Goal: Task Accomplishment & Management: Check status

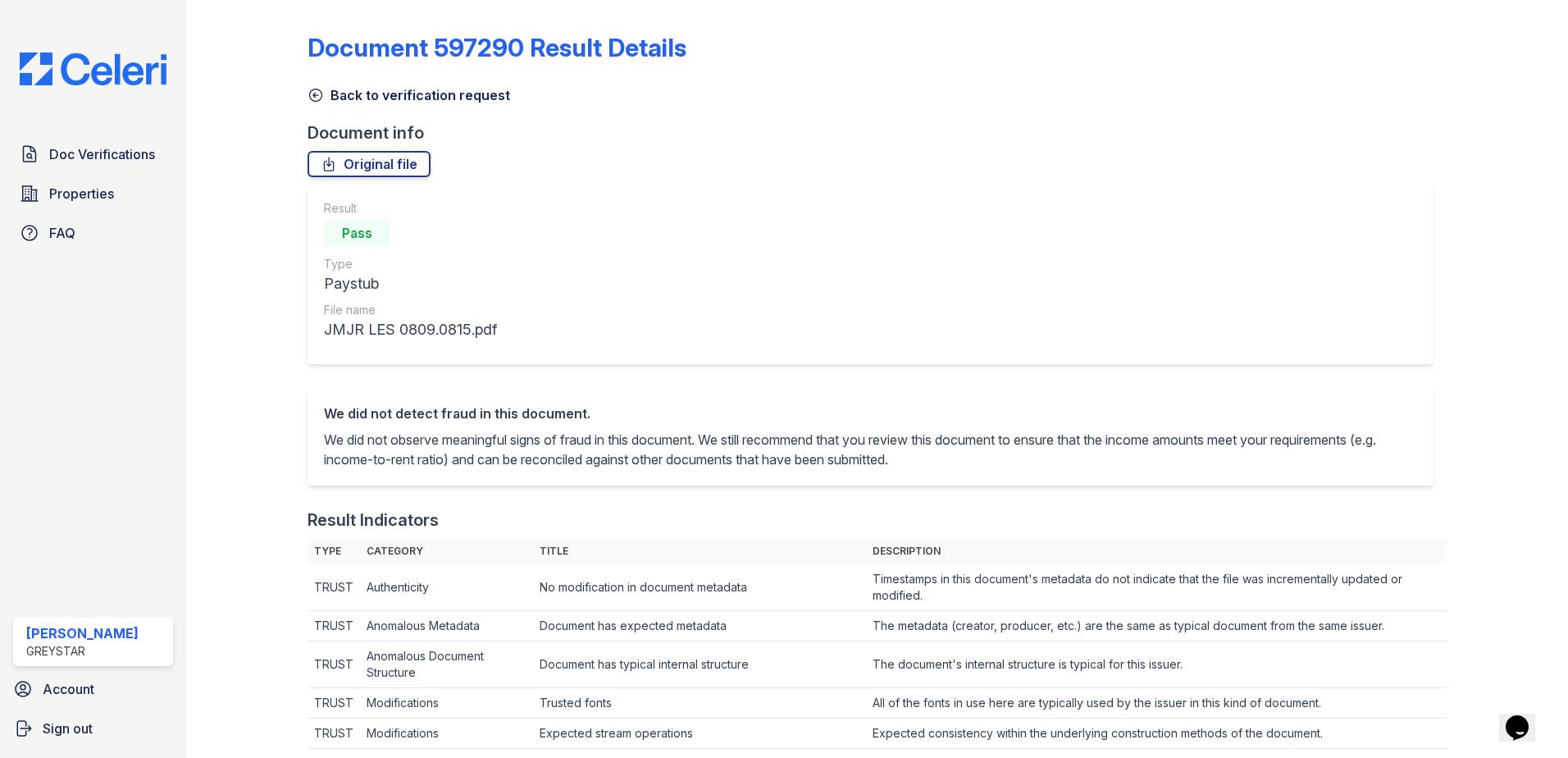
drag, startPoint x: 337, startPoint y: 103, endPoint x: 337, endPoint y: 120, distance: 17.0
click at [337, 103] on link "Back to verification request" at bounding box center [409, 95] width 203 height 19
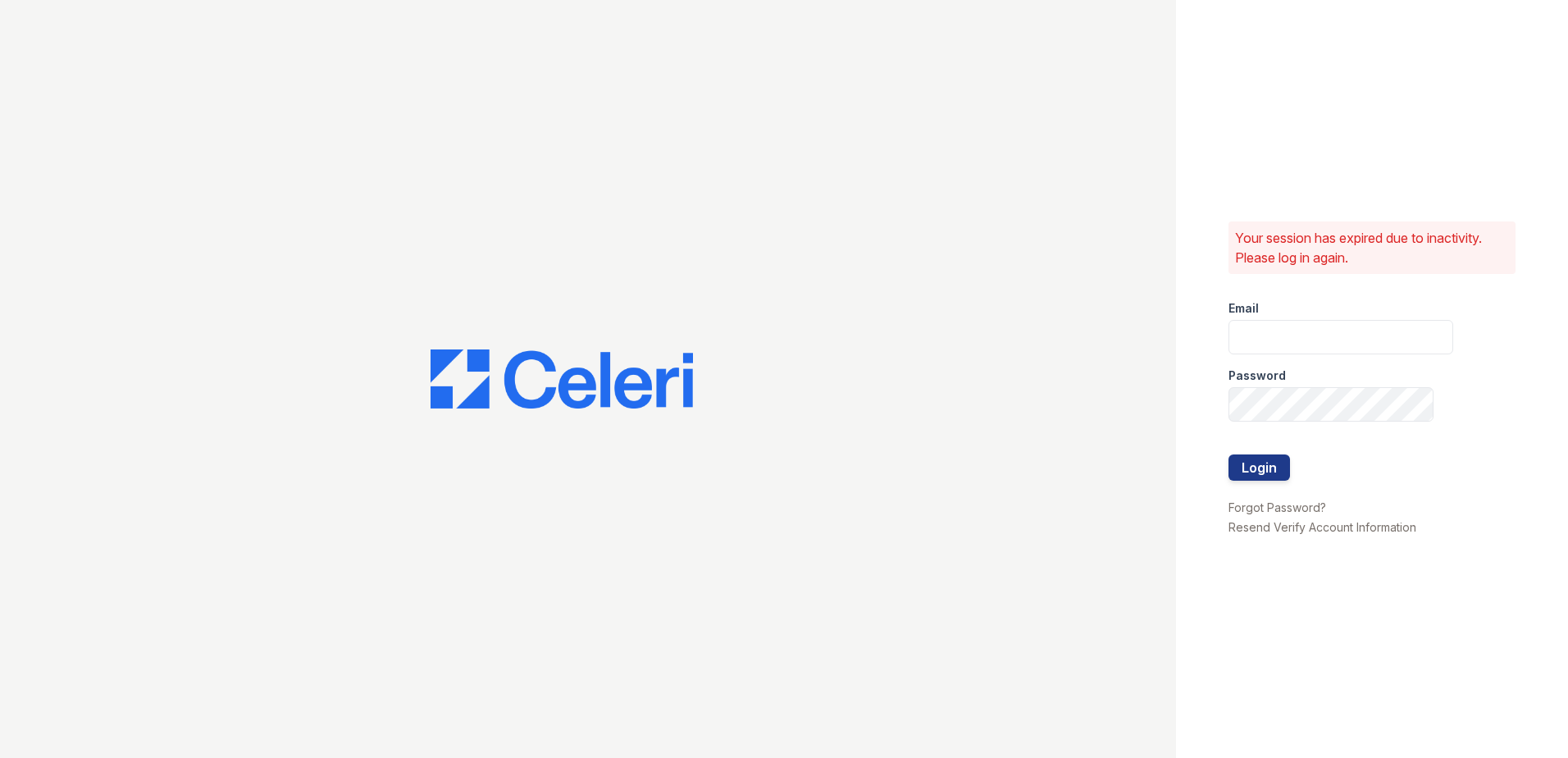
type input "[PERSON_NAME][EMAIL_ADDRESS][PERSON_NAME][DOMAIN_NAME]"
click at [1242, 472] on button "Login" at bounding box center [1259, 468] width 62 height 26
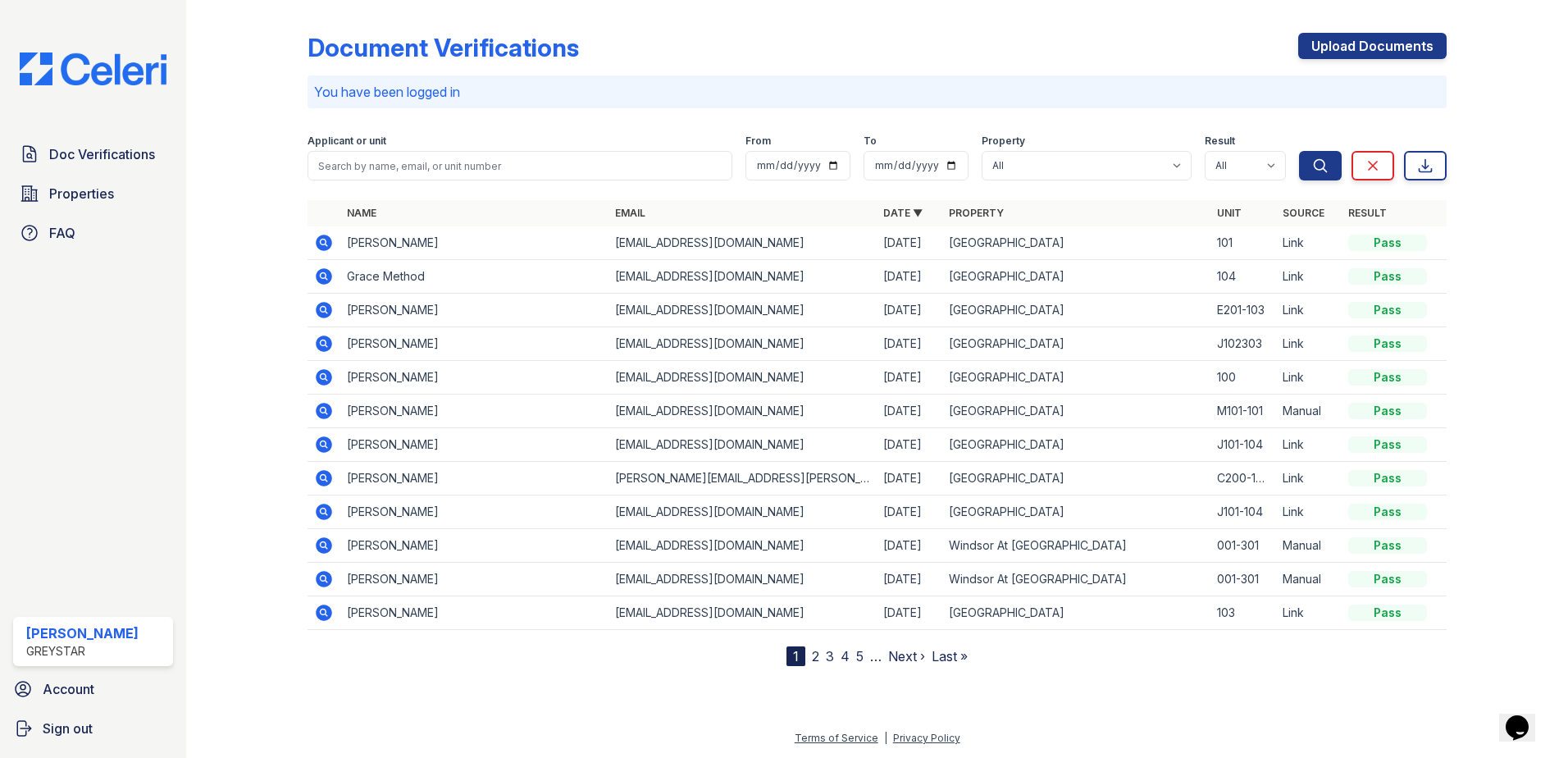
click at [819, 657] on link "2" at bounding box center [816, 657] width 7 height 17
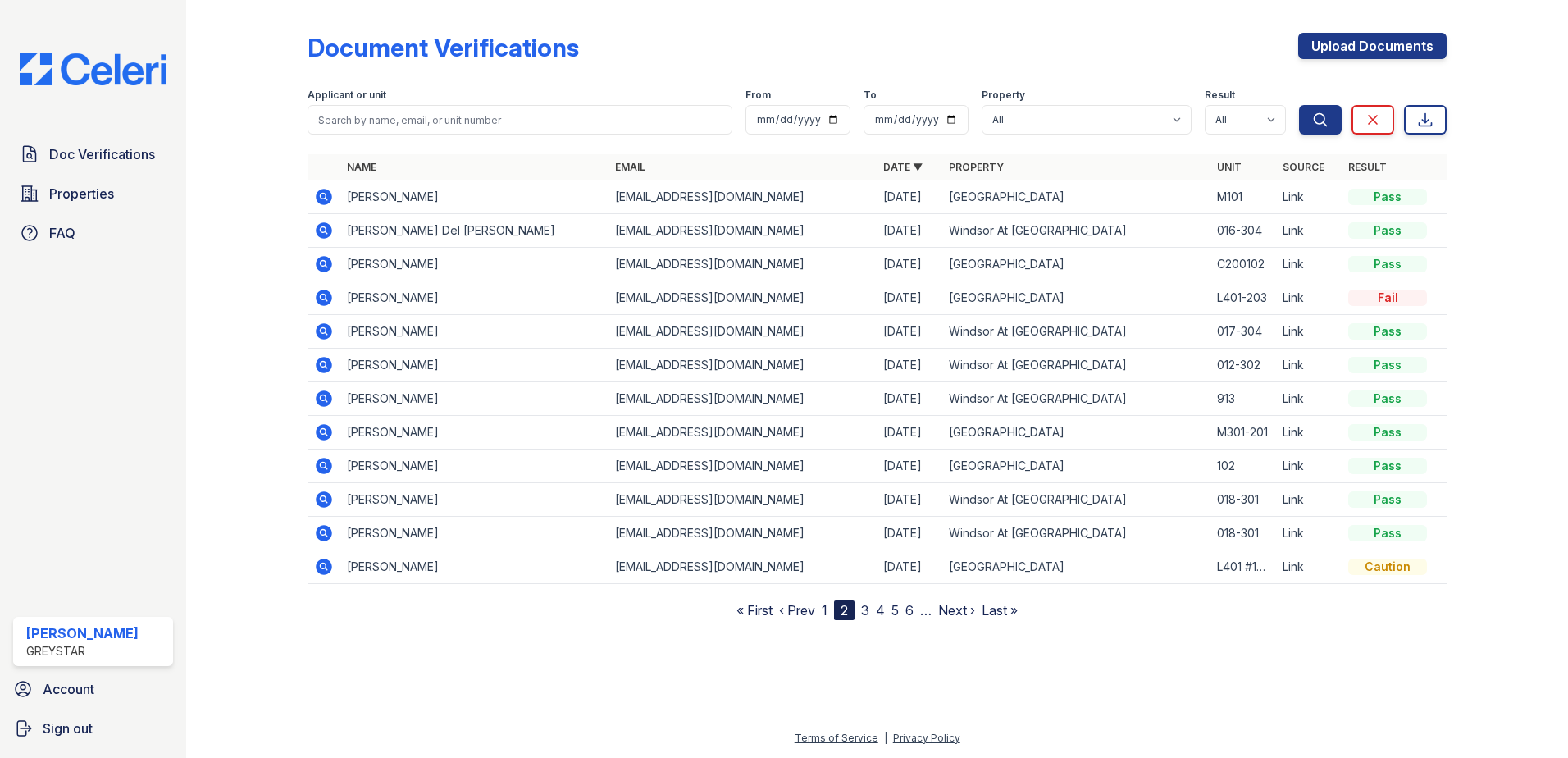
click at [869, 609] on link "3" at bounding box center [865, 610] width 8 height 17
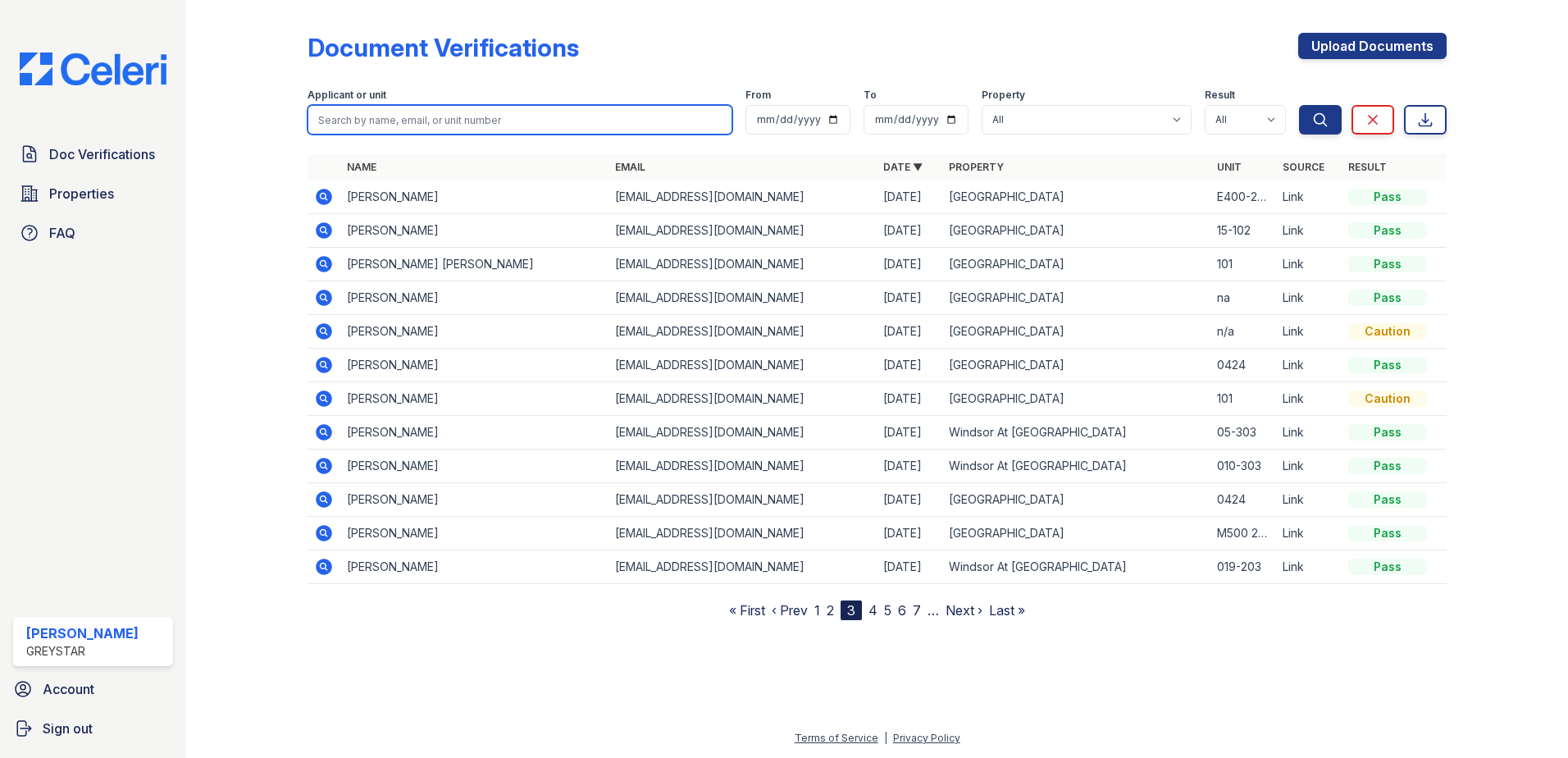
click at [428, 128] on input "search" at bounding box center [520, 120] width 425 height 30
type input "xiomara"
click at [1299, 105] on button "Search" at bounding box center [1320, 120] width 42 height 30
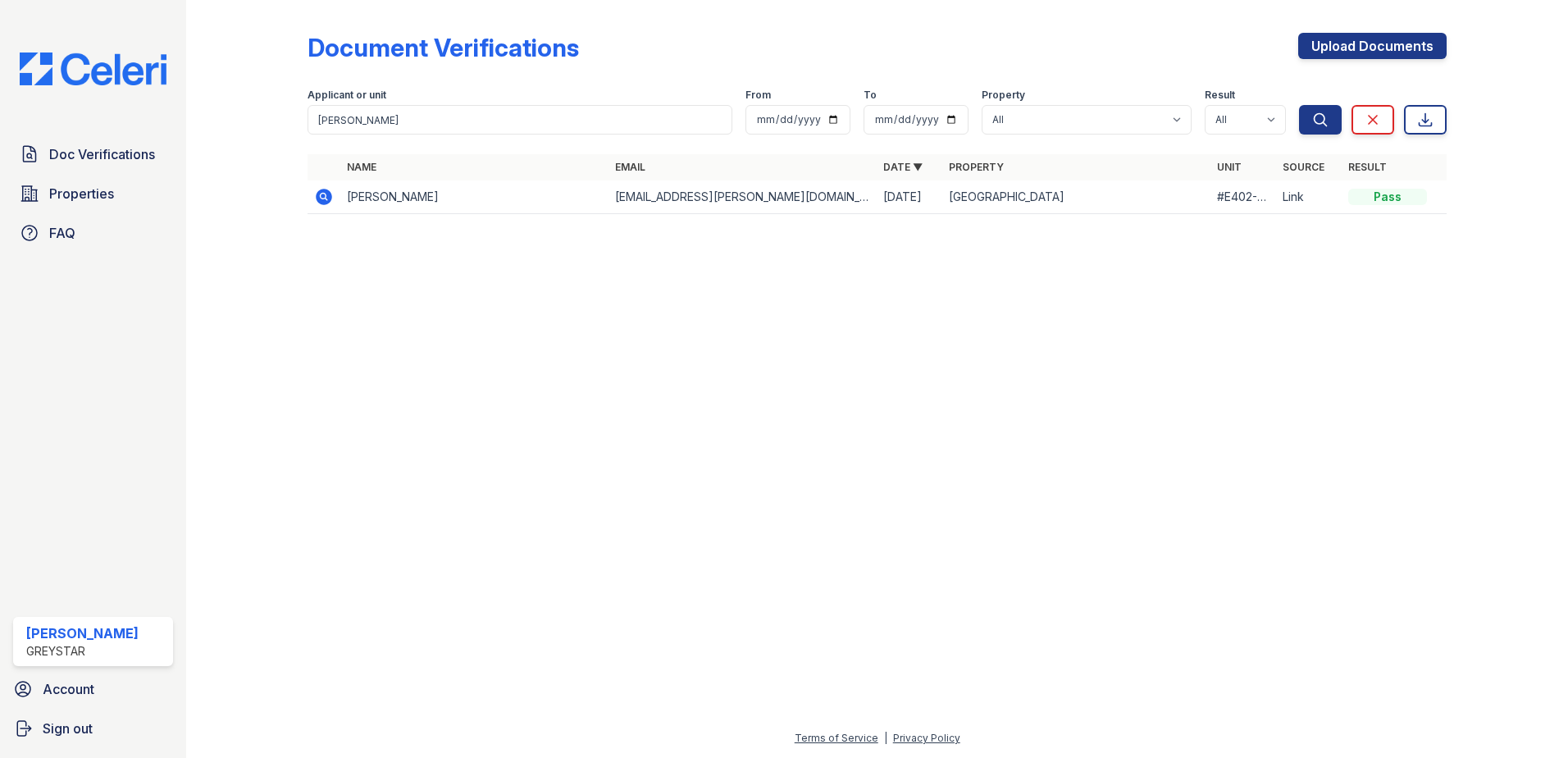
click at [323, 198] on icon at bounding box center [324, 196] width 19 height 19
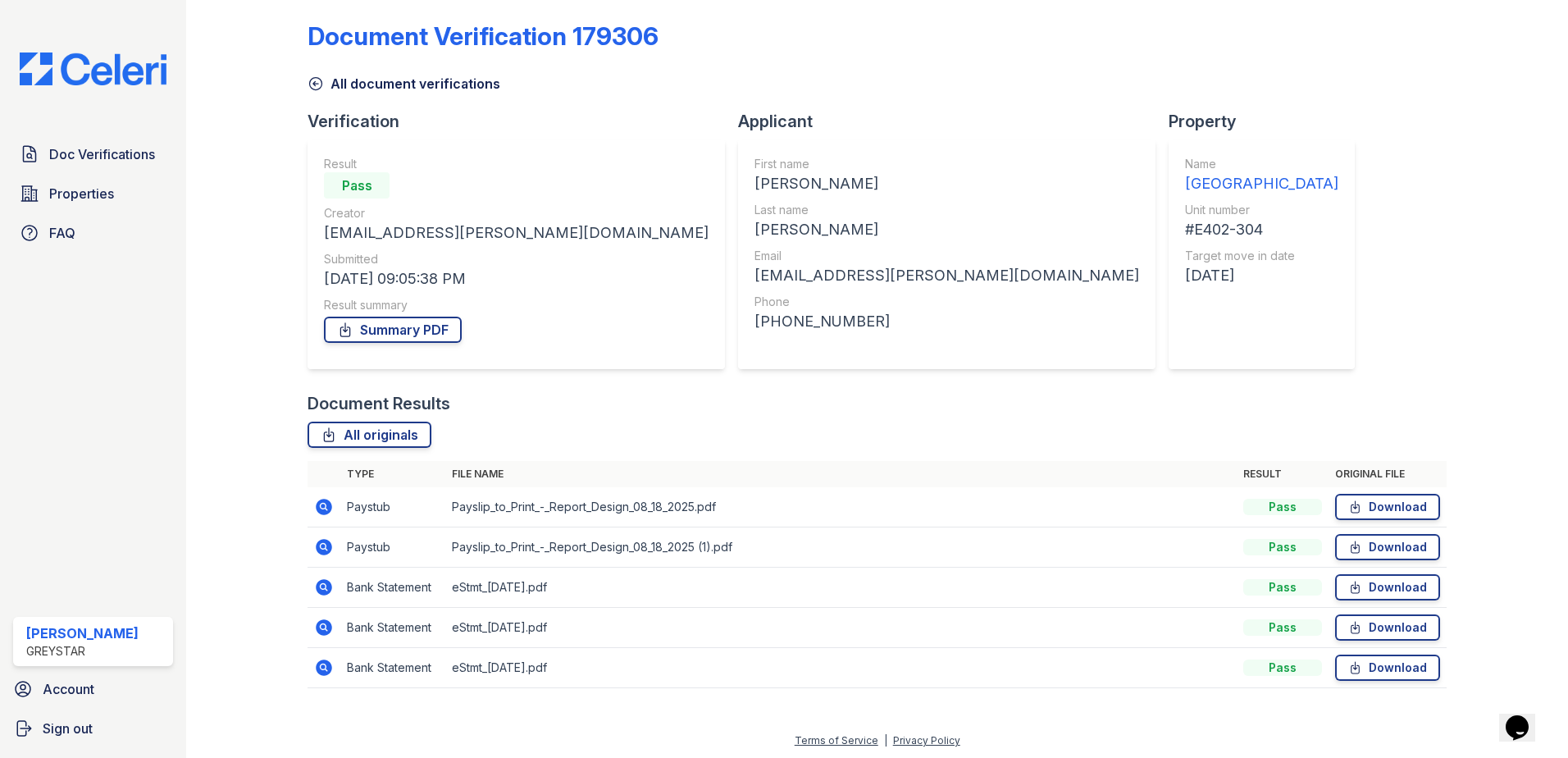
scroll to position [14, 0]
click at [324, 584] on icon at bounding box center [324, 585] width 19 height 19
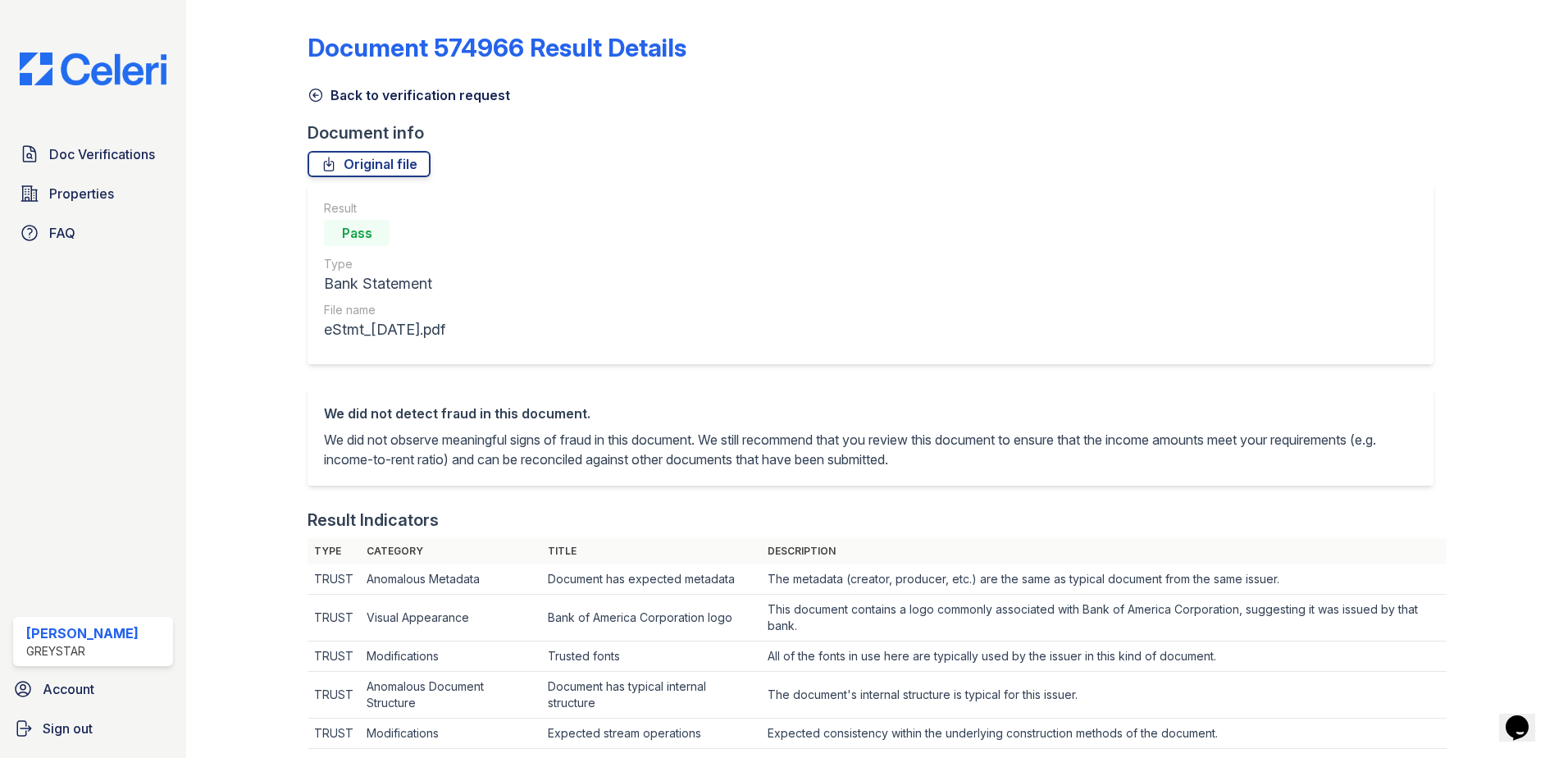
click at [324, 88] on link "Back to verification request" at bounding box center [409, 95] width 203 height 19
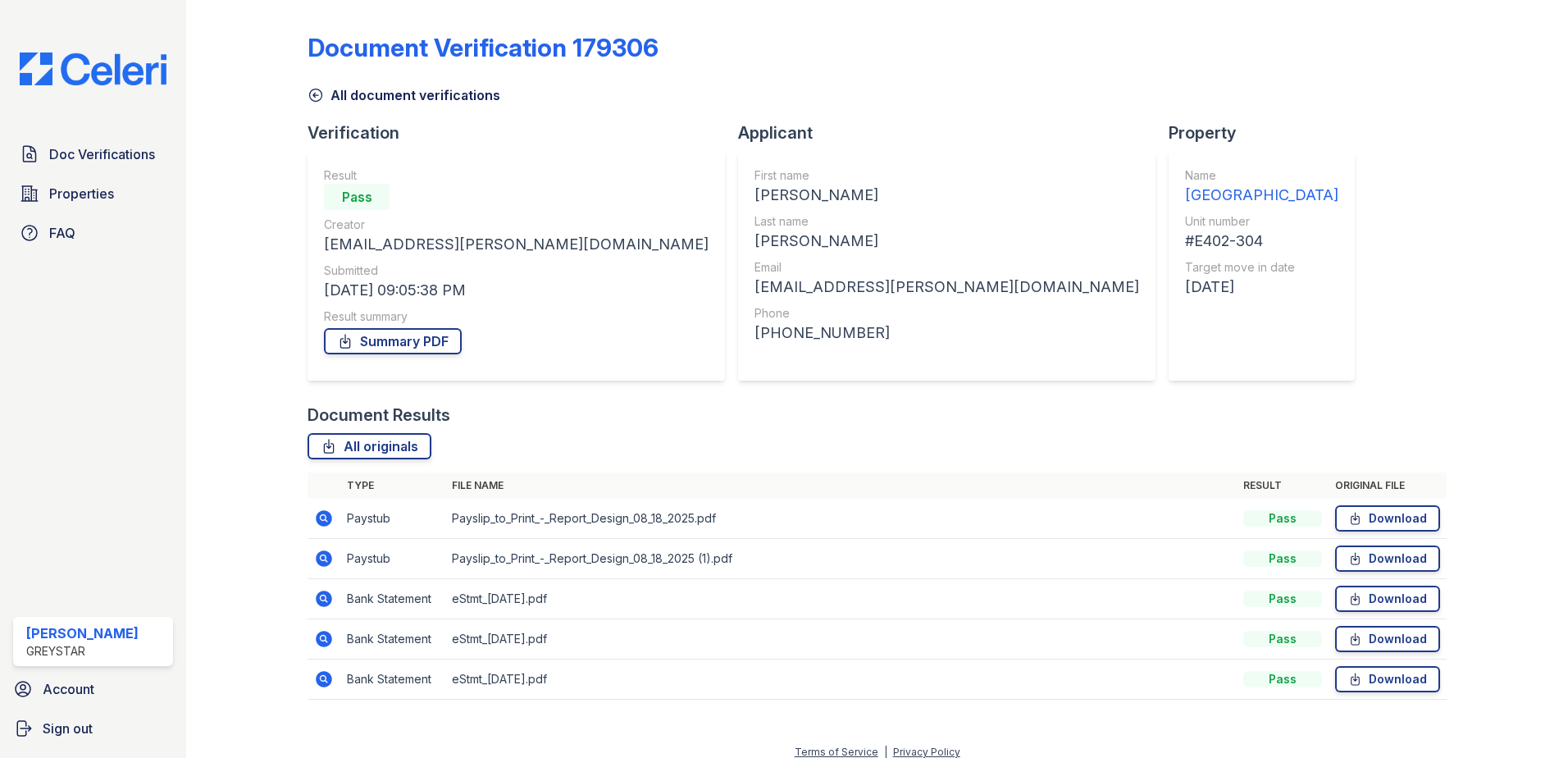
click at [327, 635] on icon at bounding box center [324, 639] width 17 height 17
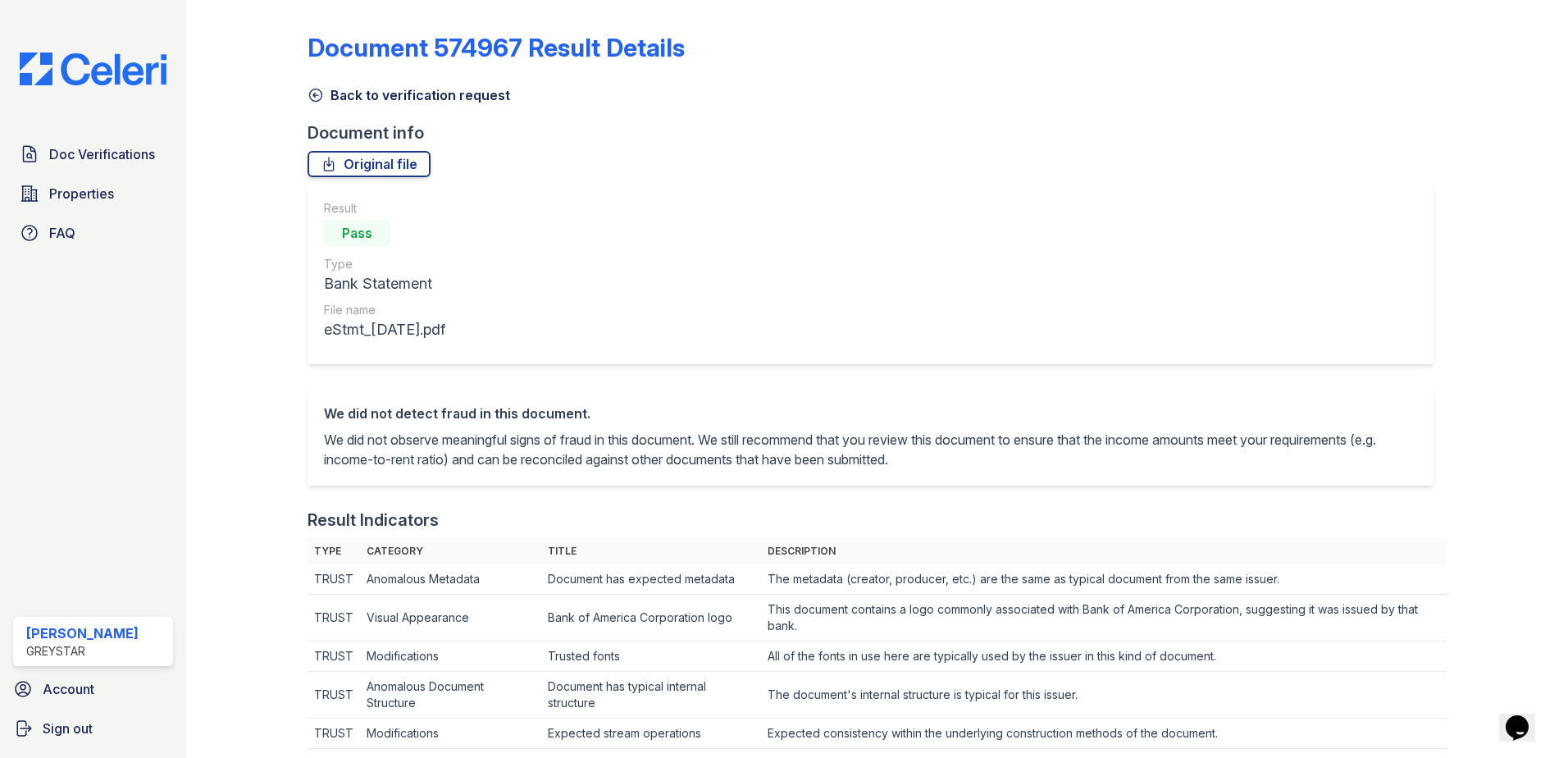
click at [325, 99] on link "Back to verification request" at bounding box center [409, 95] width 203 height 19
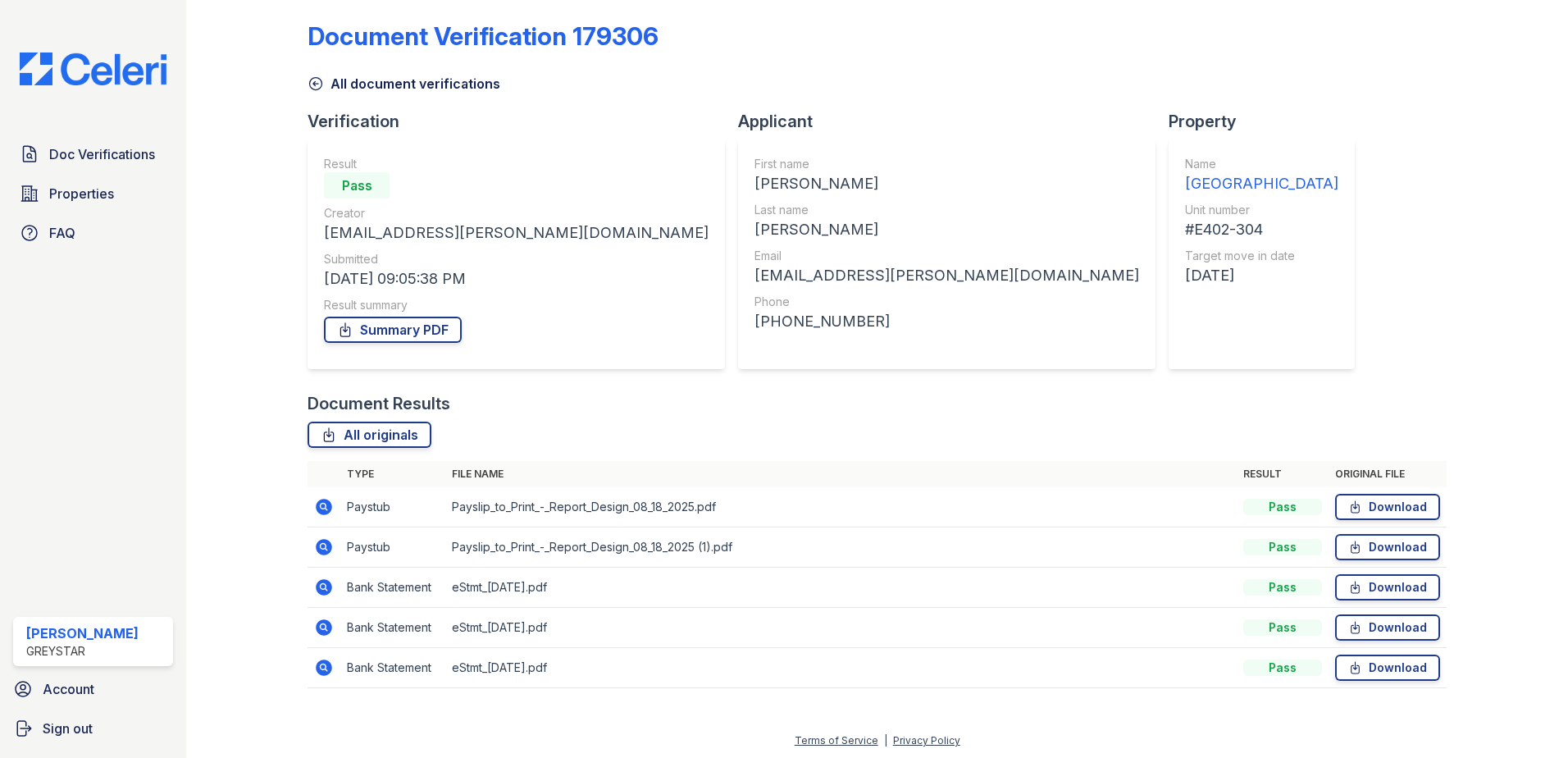
scroll to position [14, 0]
click at [314, 667] on icon at bounding box center [324, 665] width 19 height 19
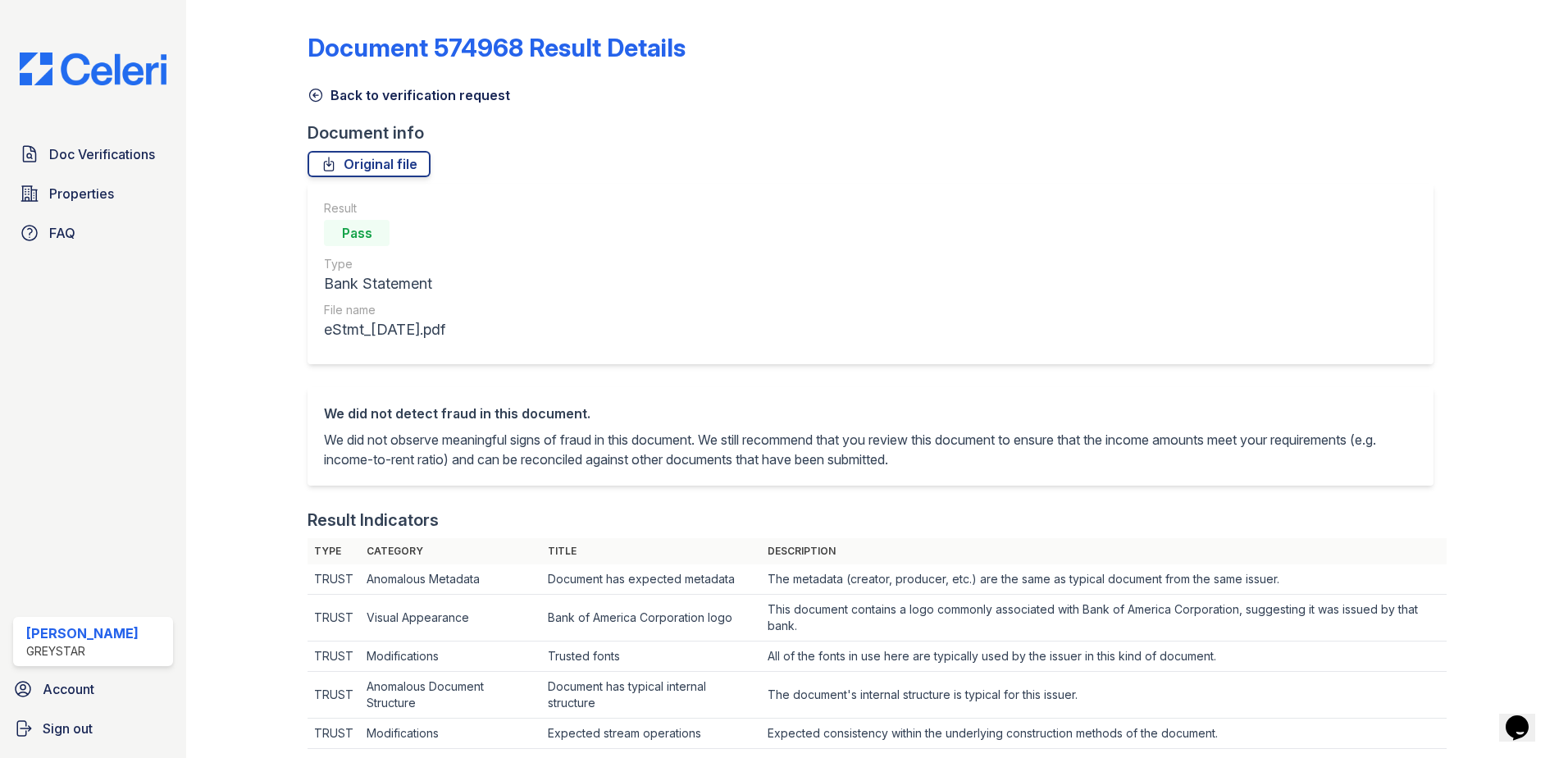
click at [310, 100] on icon at bounding box center [315, 95] width 12 height 12
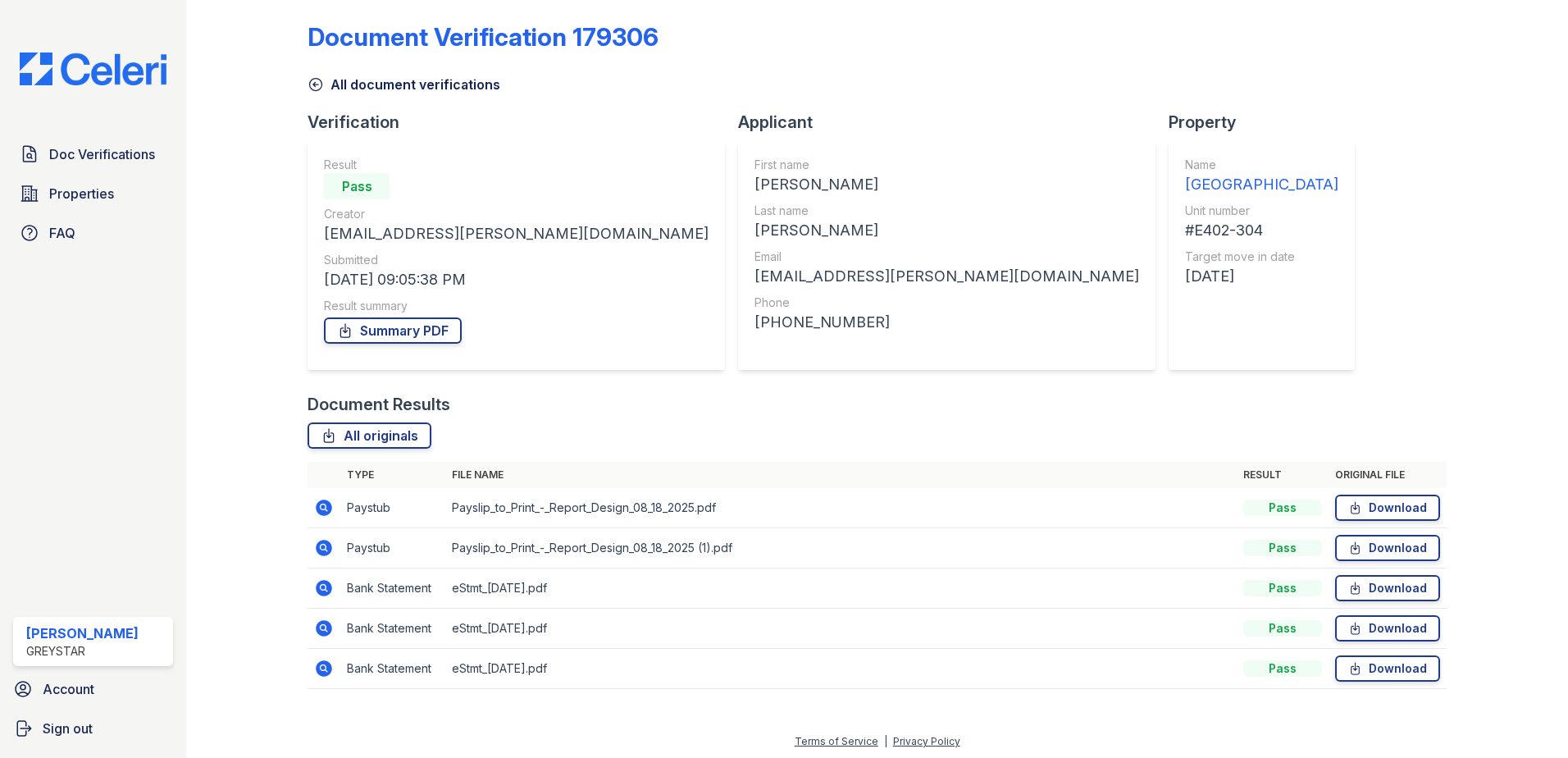
scroll to position [14, 0]
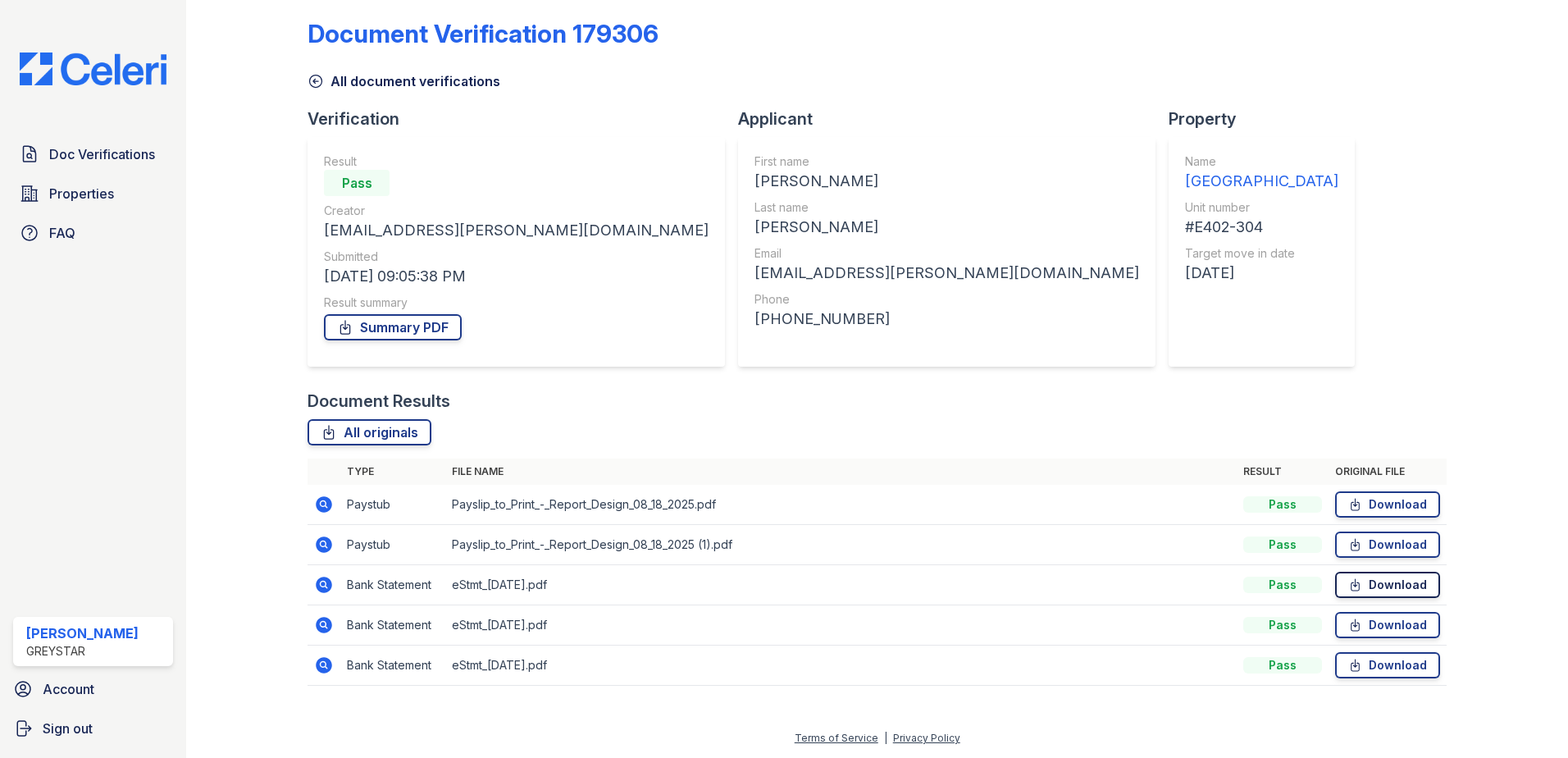
click at [1366, 580] on link "Download" at bounding box center [1387, 585] width 105 height 26
click at [1374, 623] on link "Download" at bounding box center [1387, 625] width 105 height 26
click at [1377, 670] on link "Download" at bounding box center [1387, 665] width 105 height 26
click at [424, 333] on link "Summary PDF" at bounding box center [392, 327] width 137 height 26
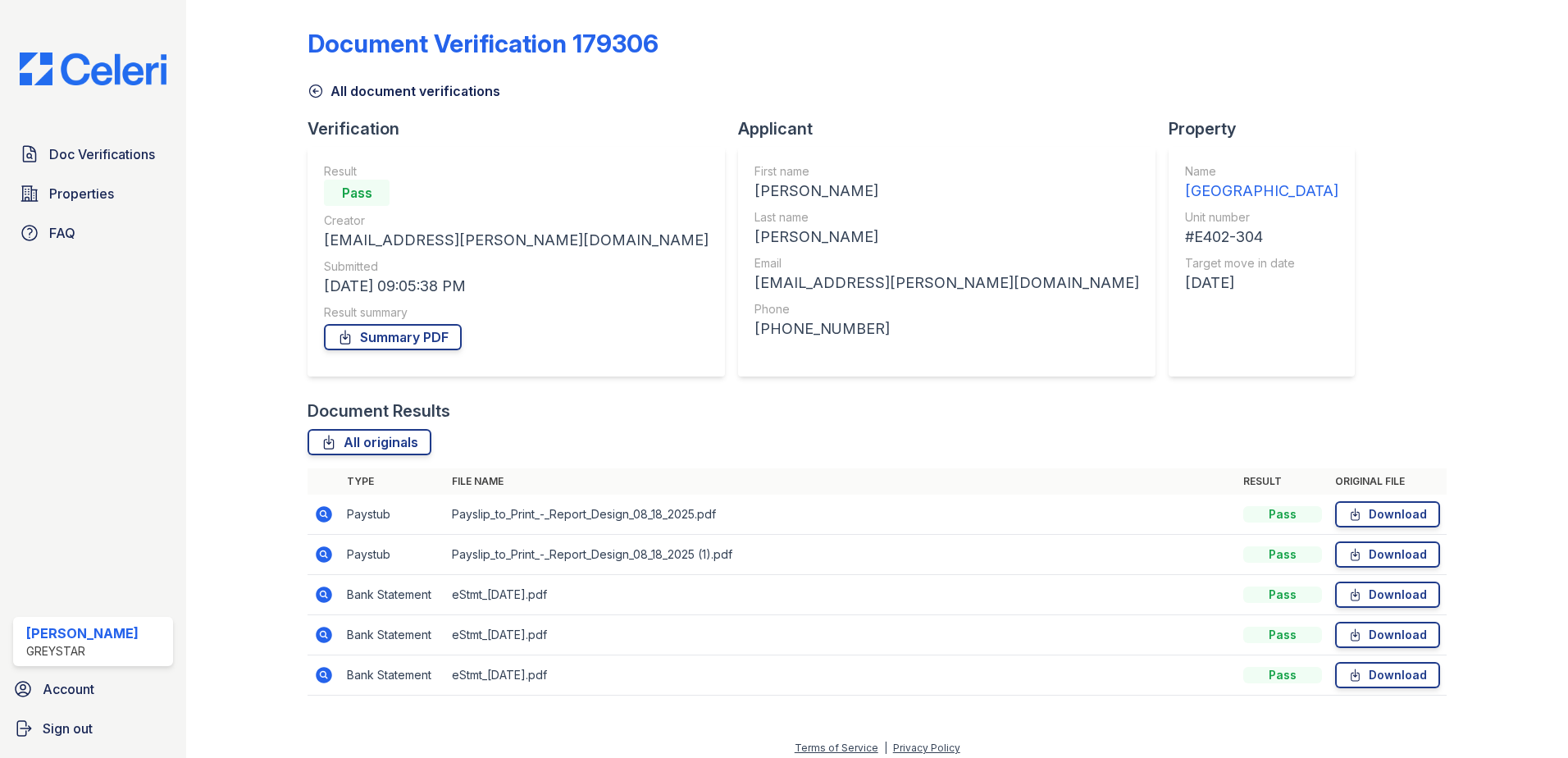
scroll to position [0, 0]
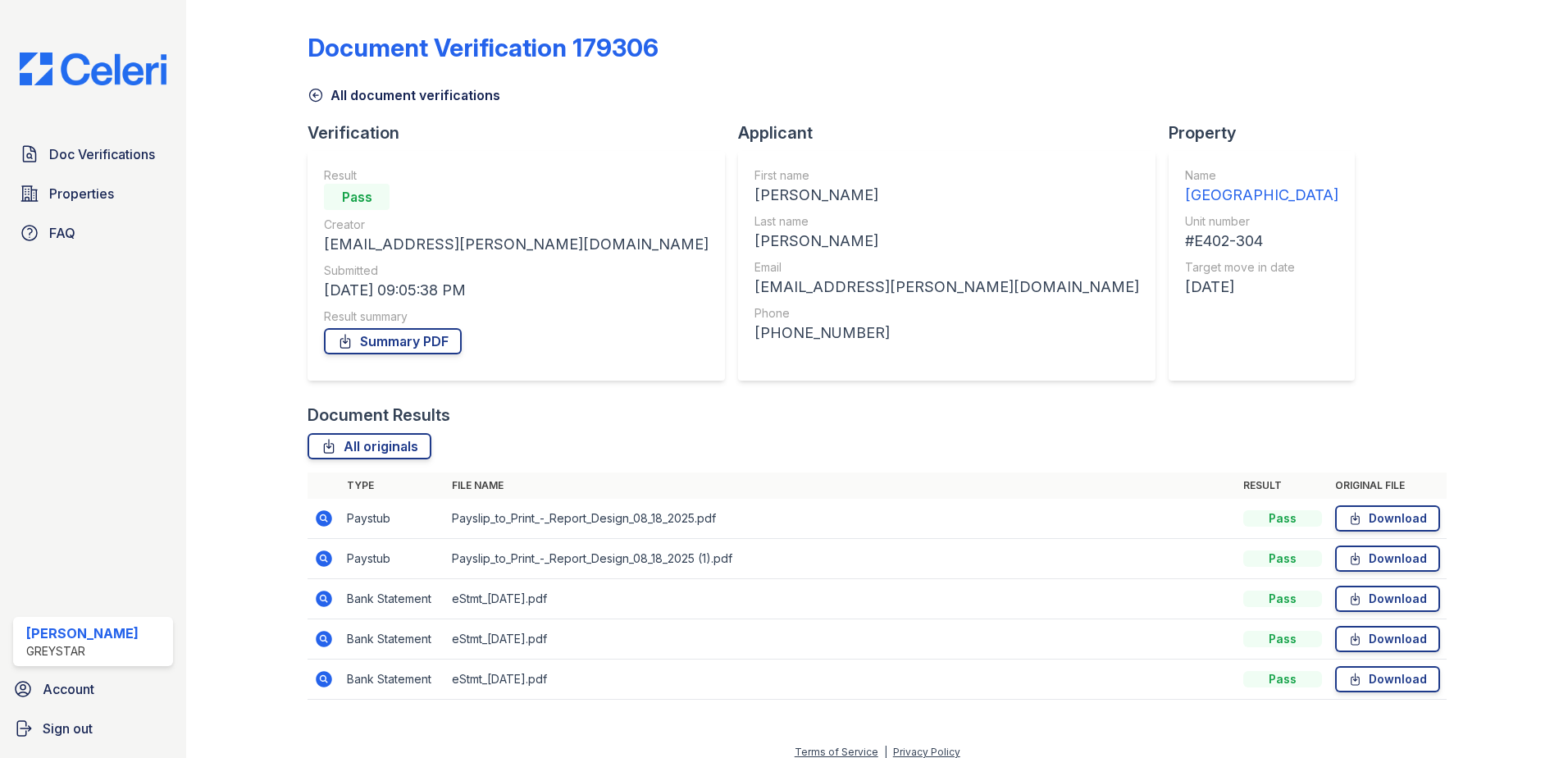
click at [338, 103] on link "All document verifications" at bounding box center [404, 95] width 193 height 19
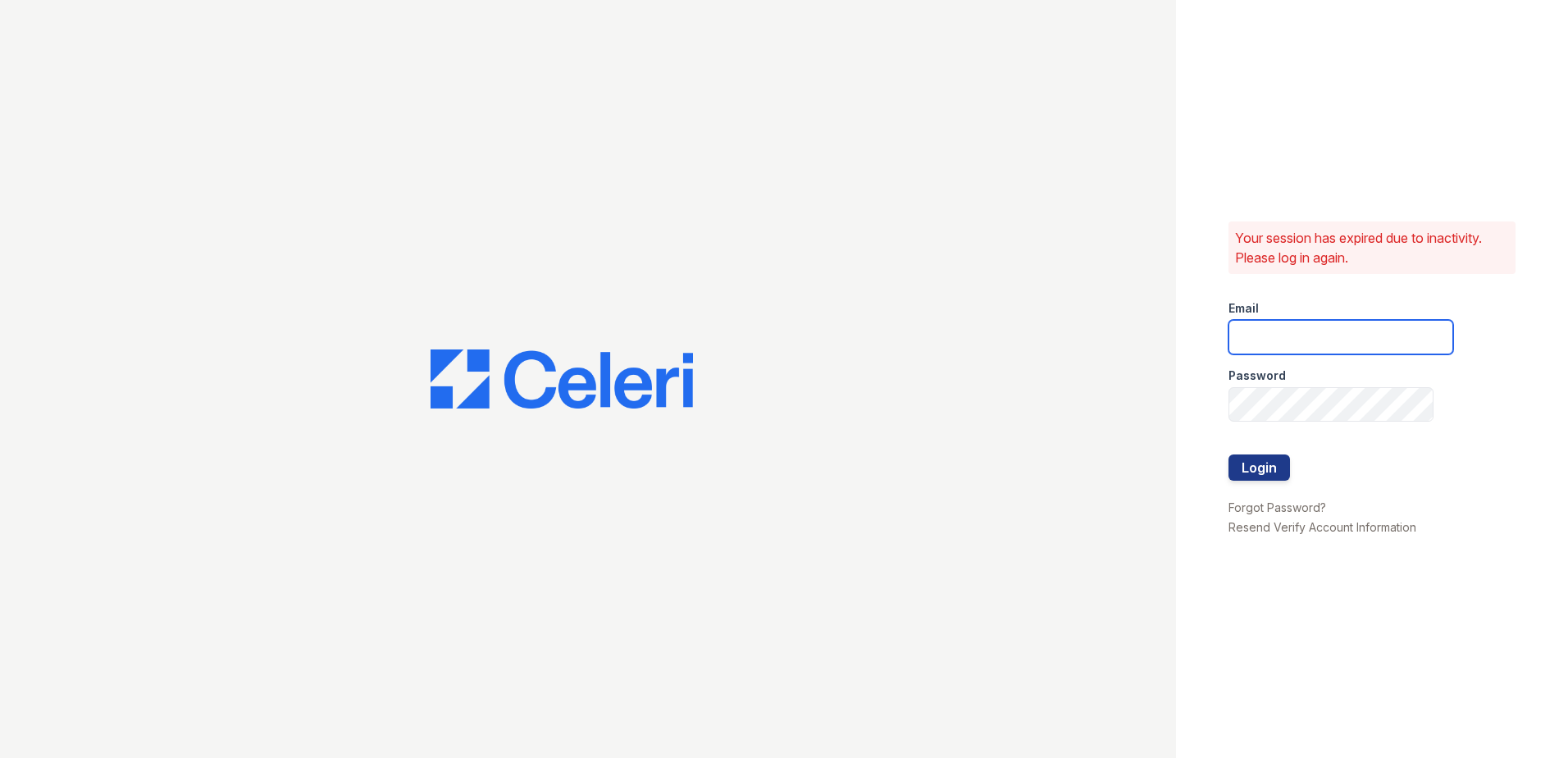
type input "joshua.patterson@greystar.com"
click at [1267, 472] on button "Login" at bounding box center [1259, 468] width 62 height 26
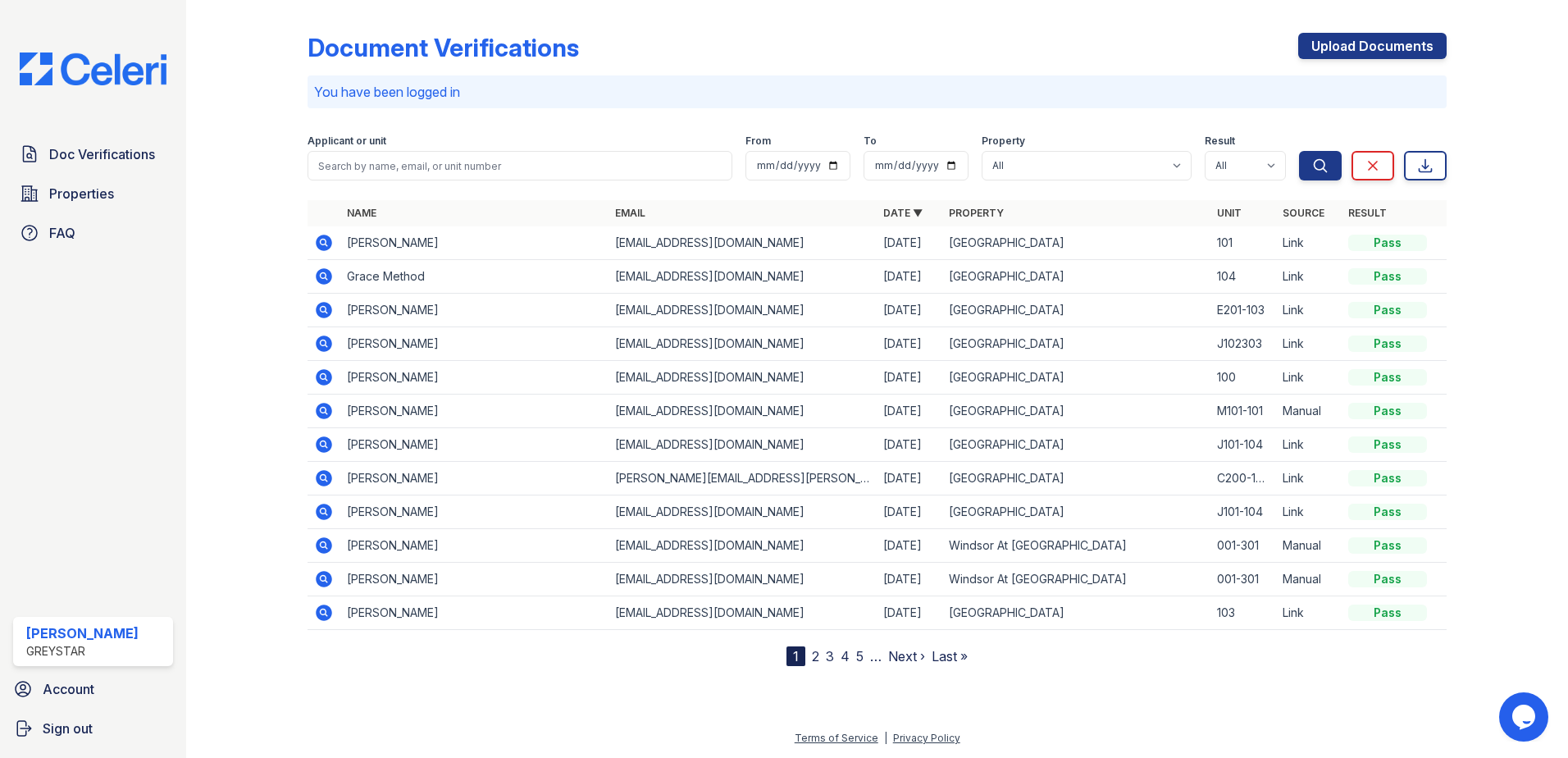
click at [818, 652] on link "2" at bounding box center [816, 657] width 7 height 17
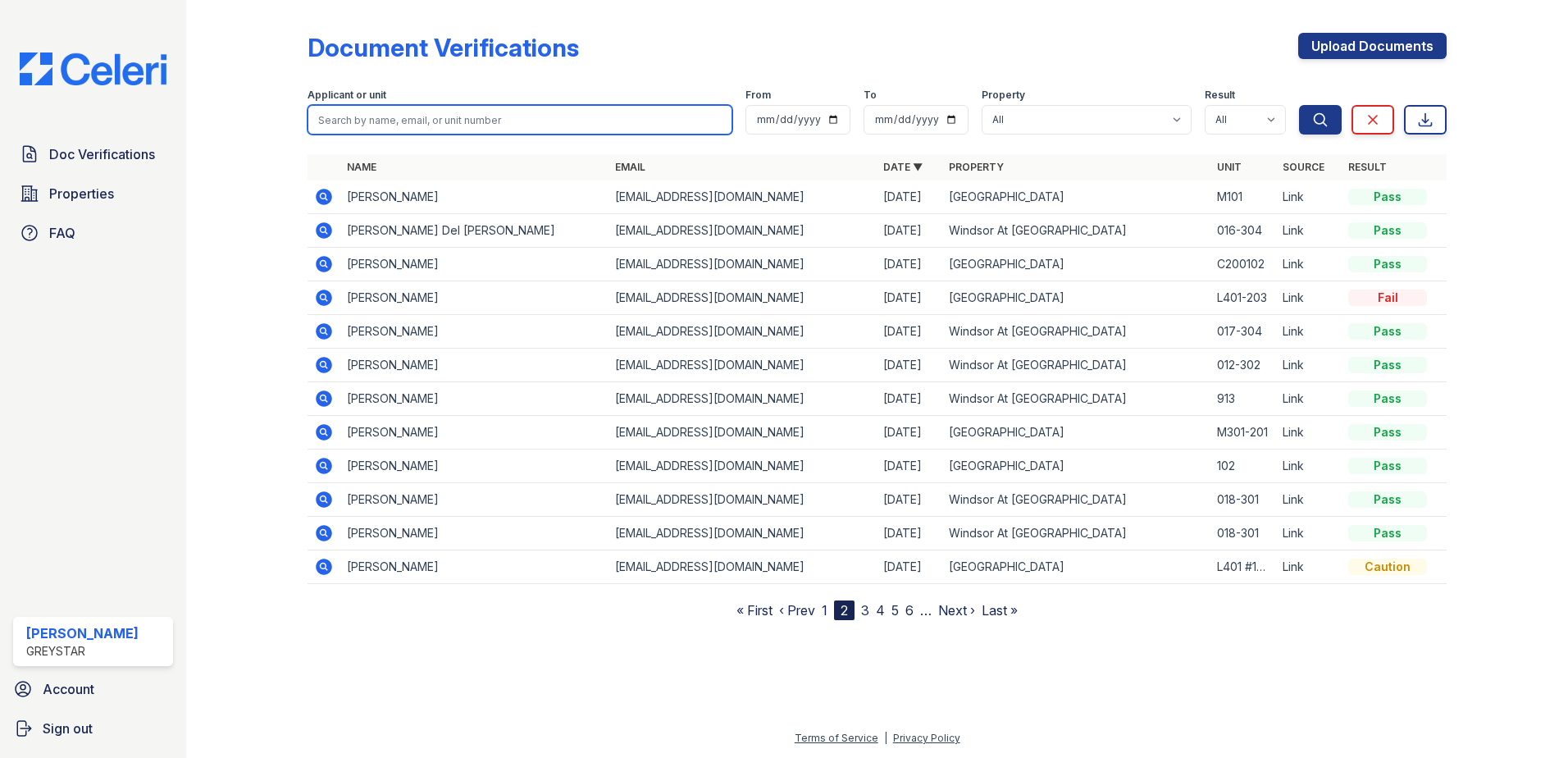
click at [414, 130] on input "search" at bounding box center [520, 120] width 425 height 30
type input "[PERSON_NAME]"
click at [1299, 105] on button "Search" at bounding box center [1320, 120] width 42 height 30
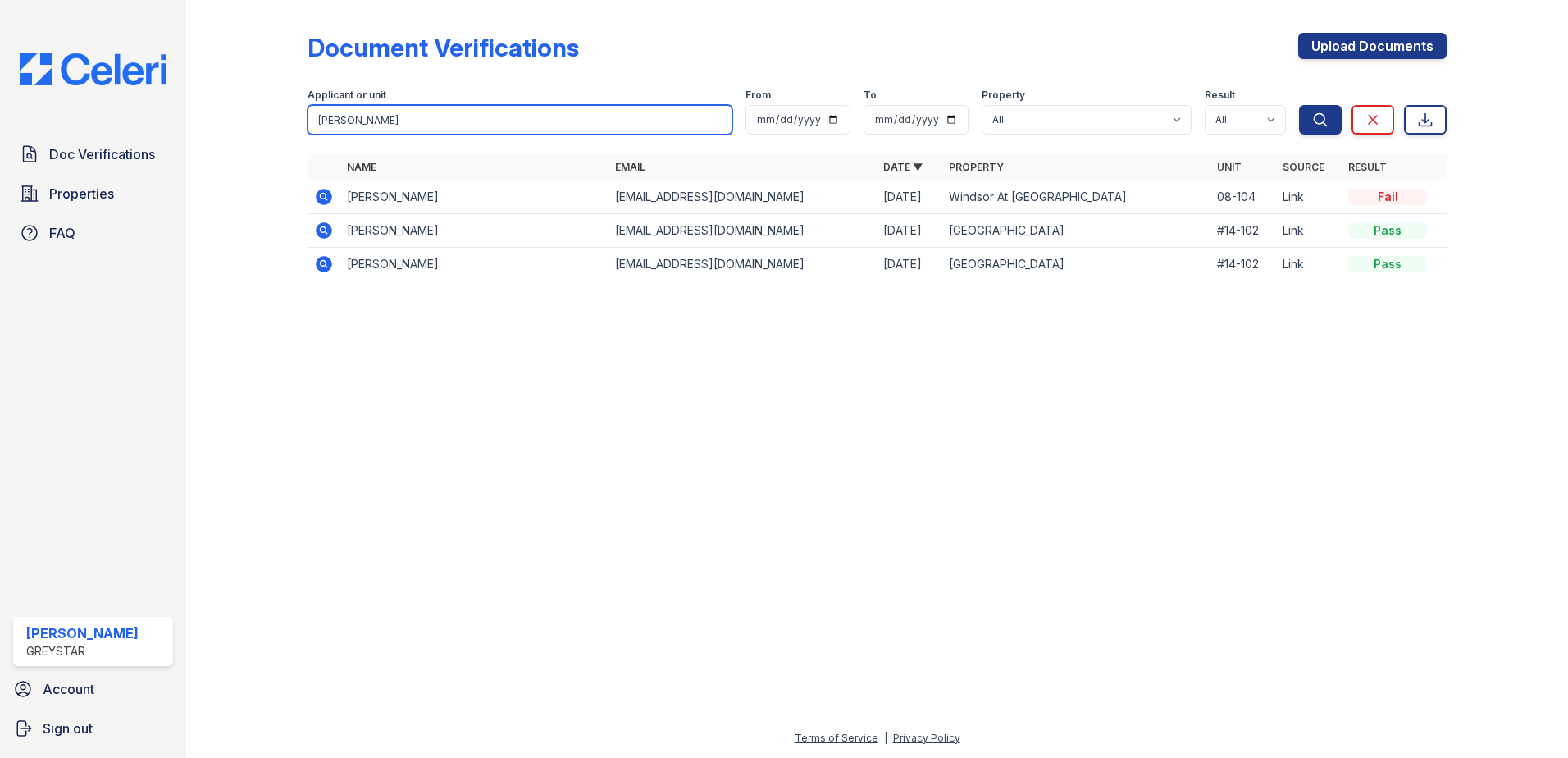
click at [717, 118] on input "[PERSON_NAME]" at bounding box center [520, 120] width 425 height 30
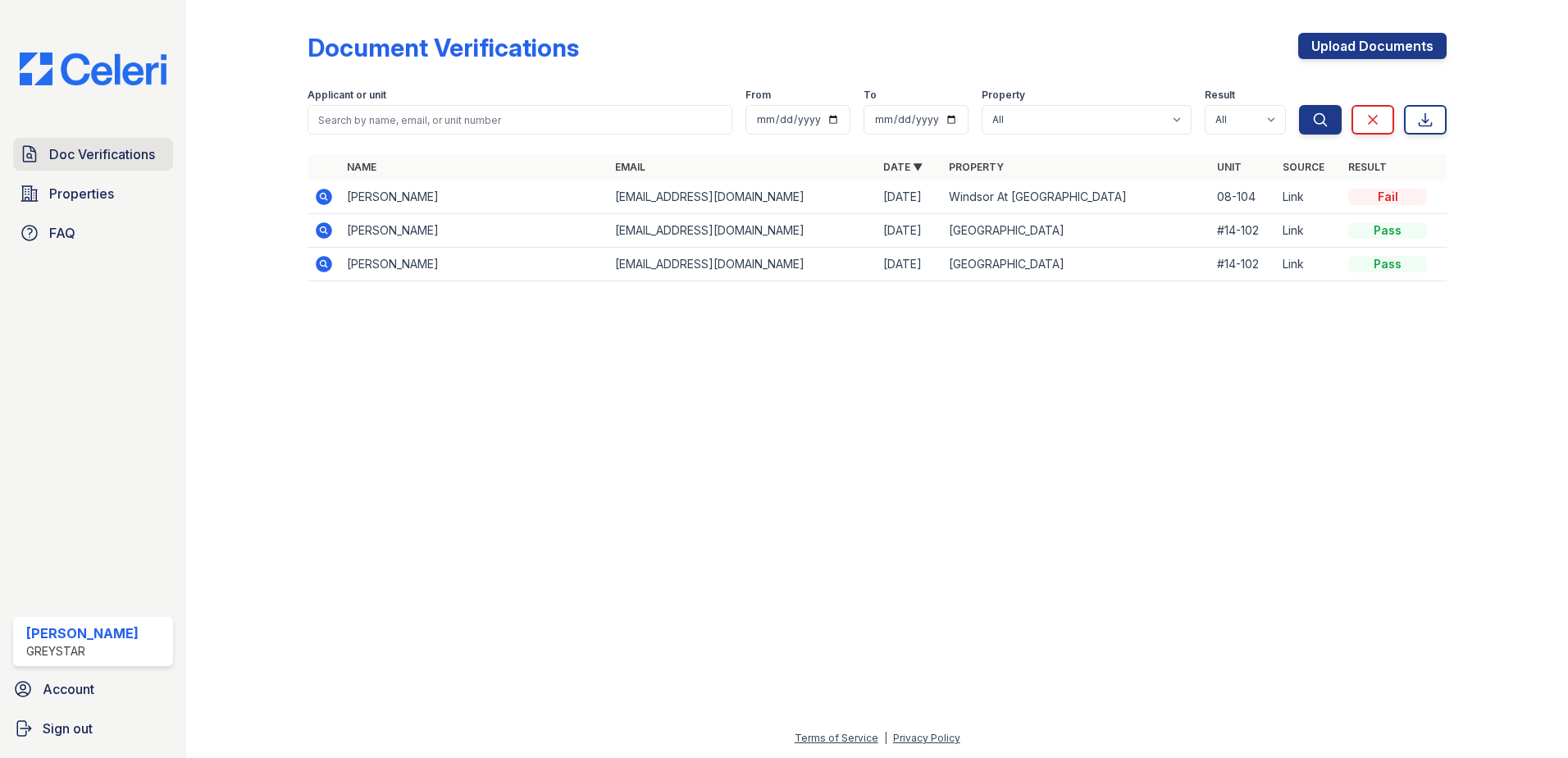
click at [76, 155] on span "Doc Verifications" at bounding box center [101, 154] width 106 height 19
